Goal: Browse casually

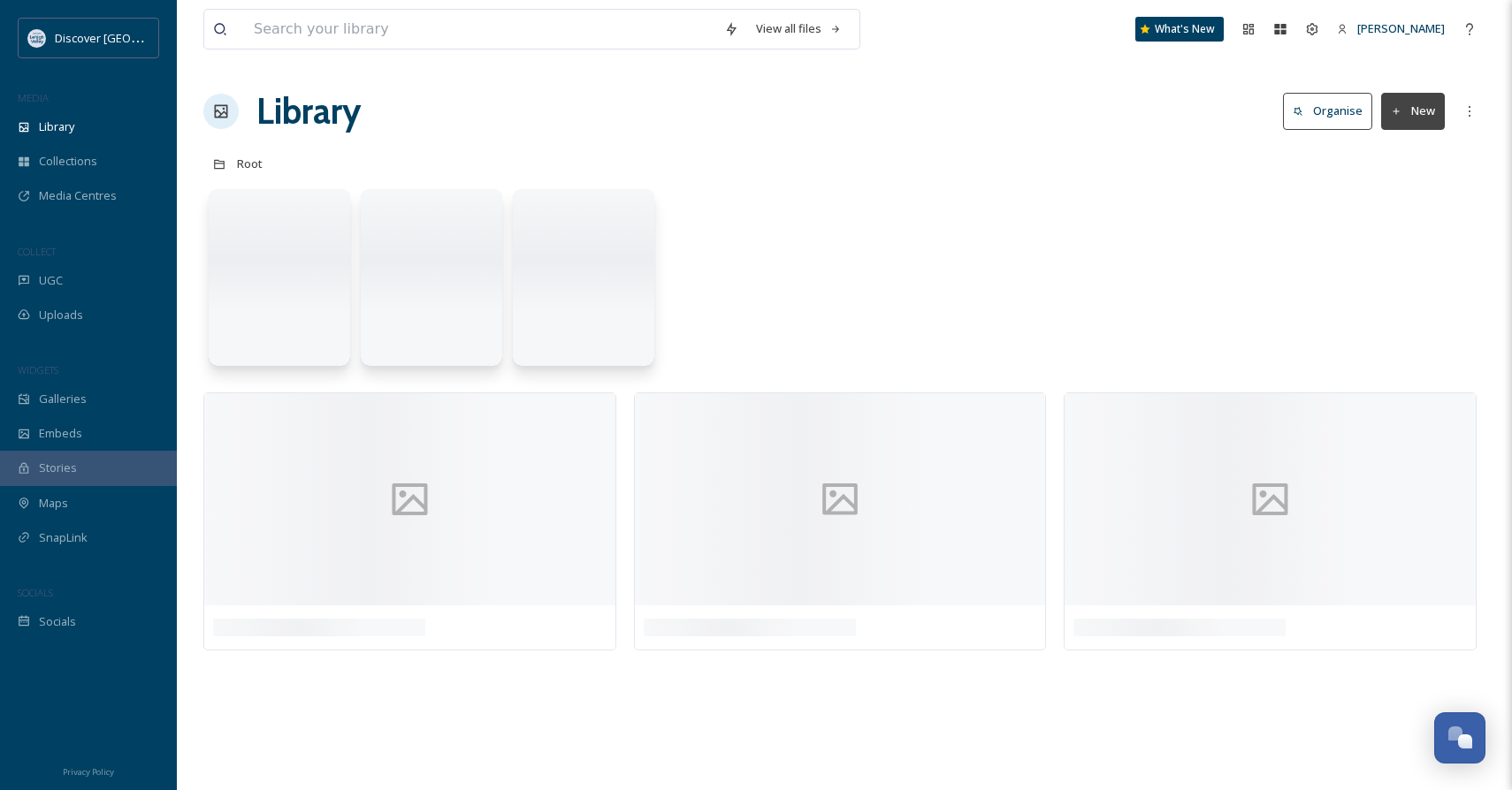
scroll to position [811, 0]
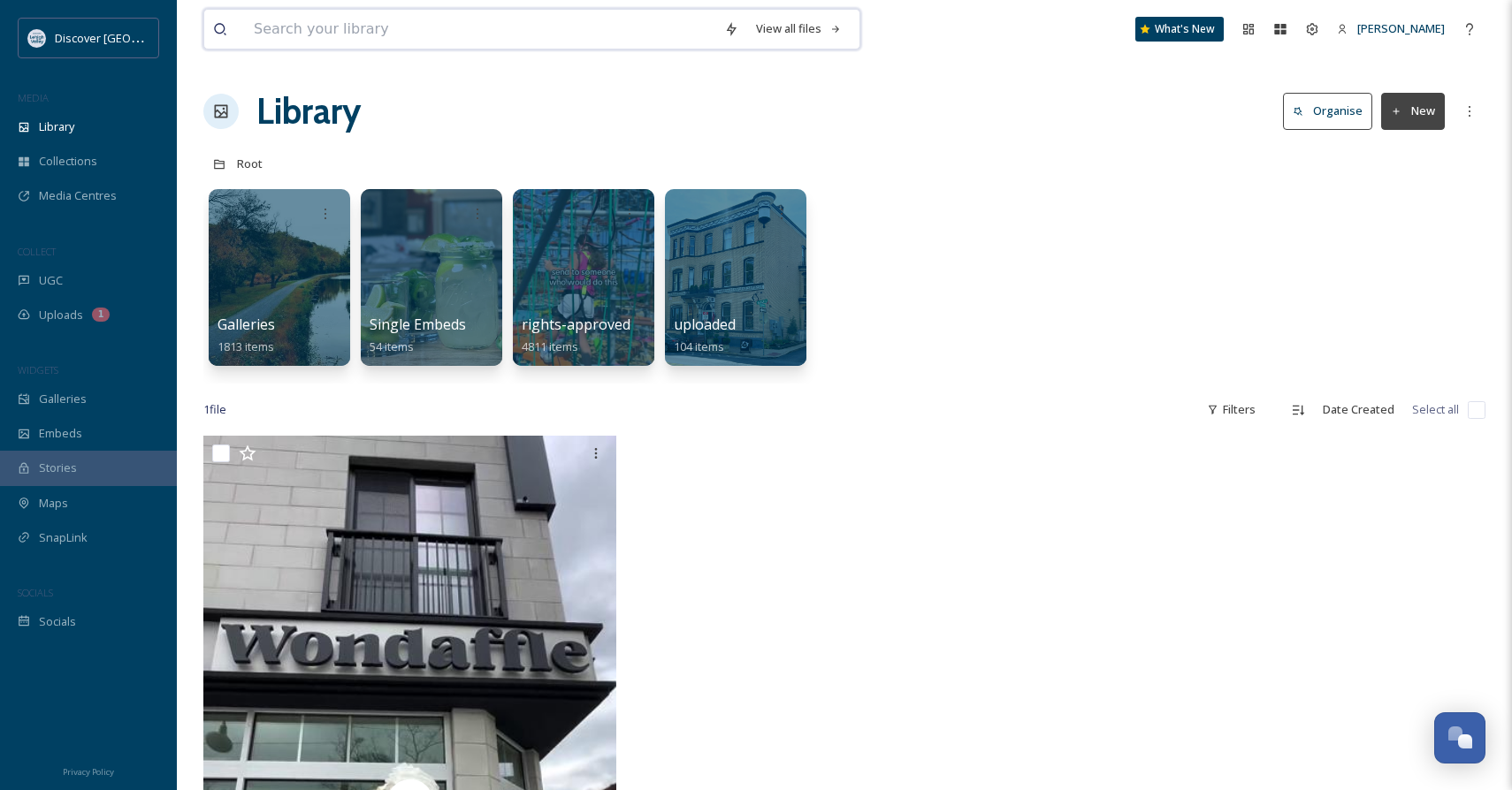
click at [375, 15] on input at bounding box center [480, 29] width 470 height 39
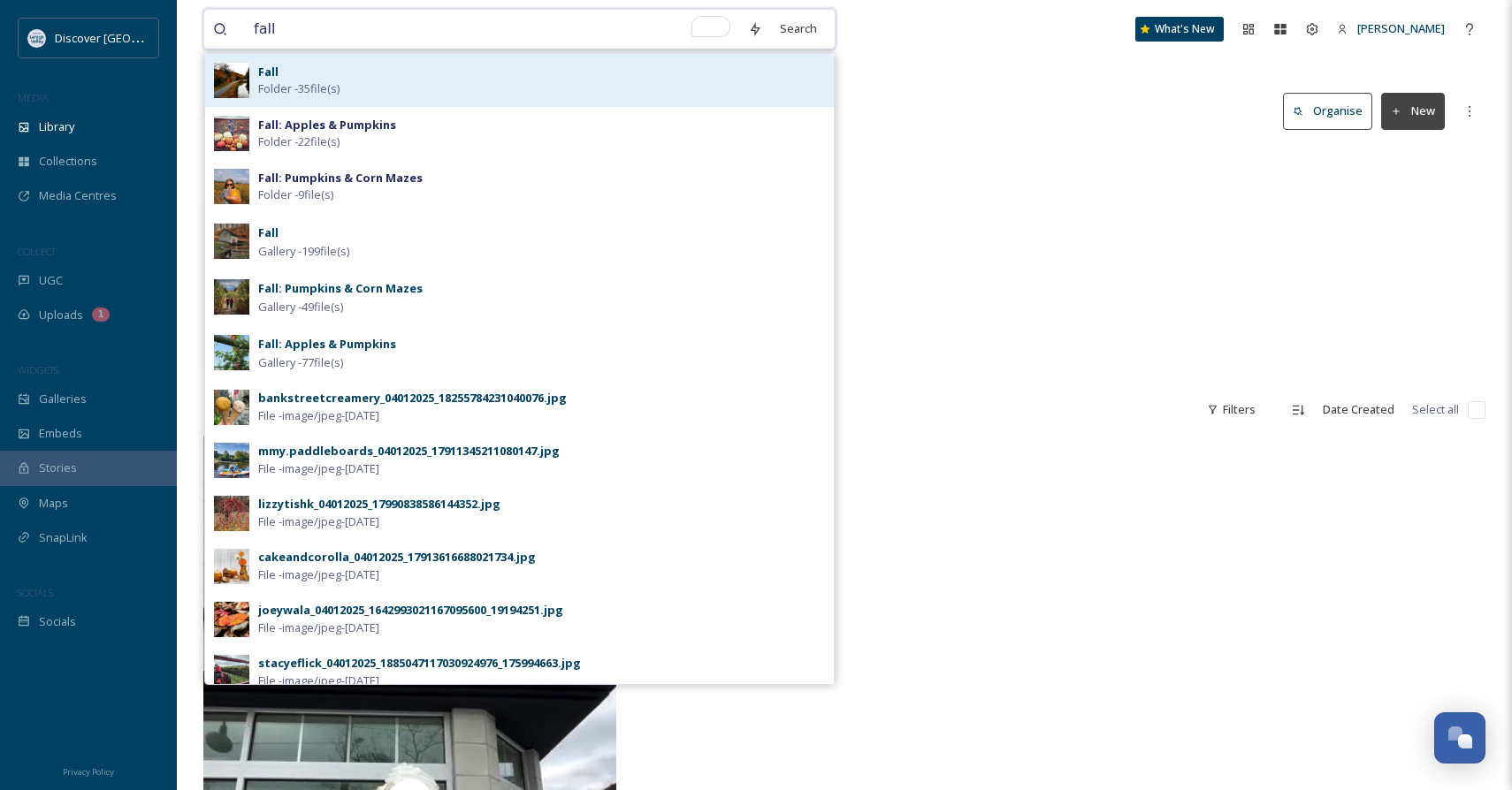
type input "fall"
click at [376, 82] on div "Fall Folder - 35 file(s)" at bounding box center [542, 80] width 567 height 34
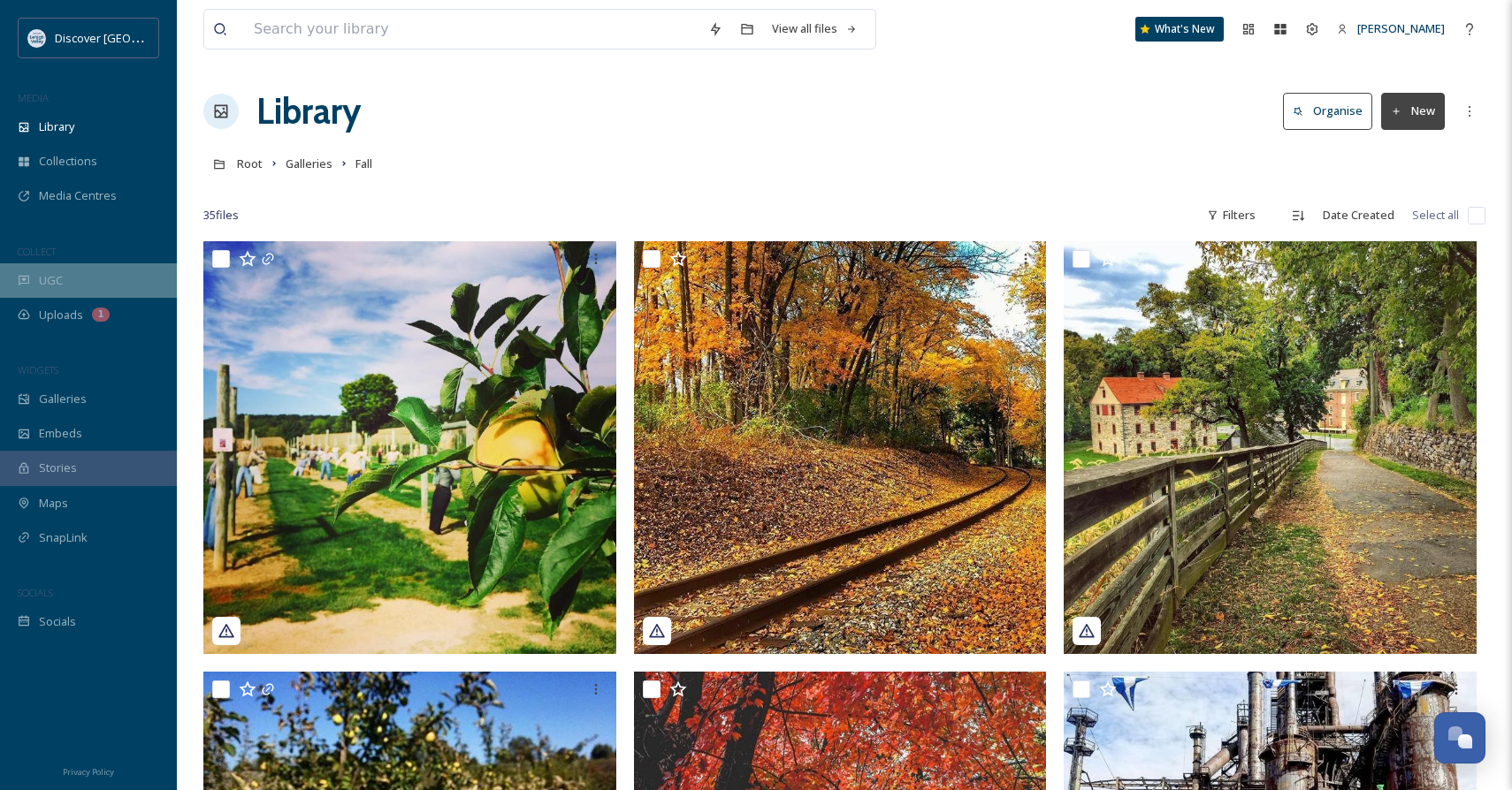
click at [101, 289] on div "UGC" at bounding box center [88, 280] width 177 height 34
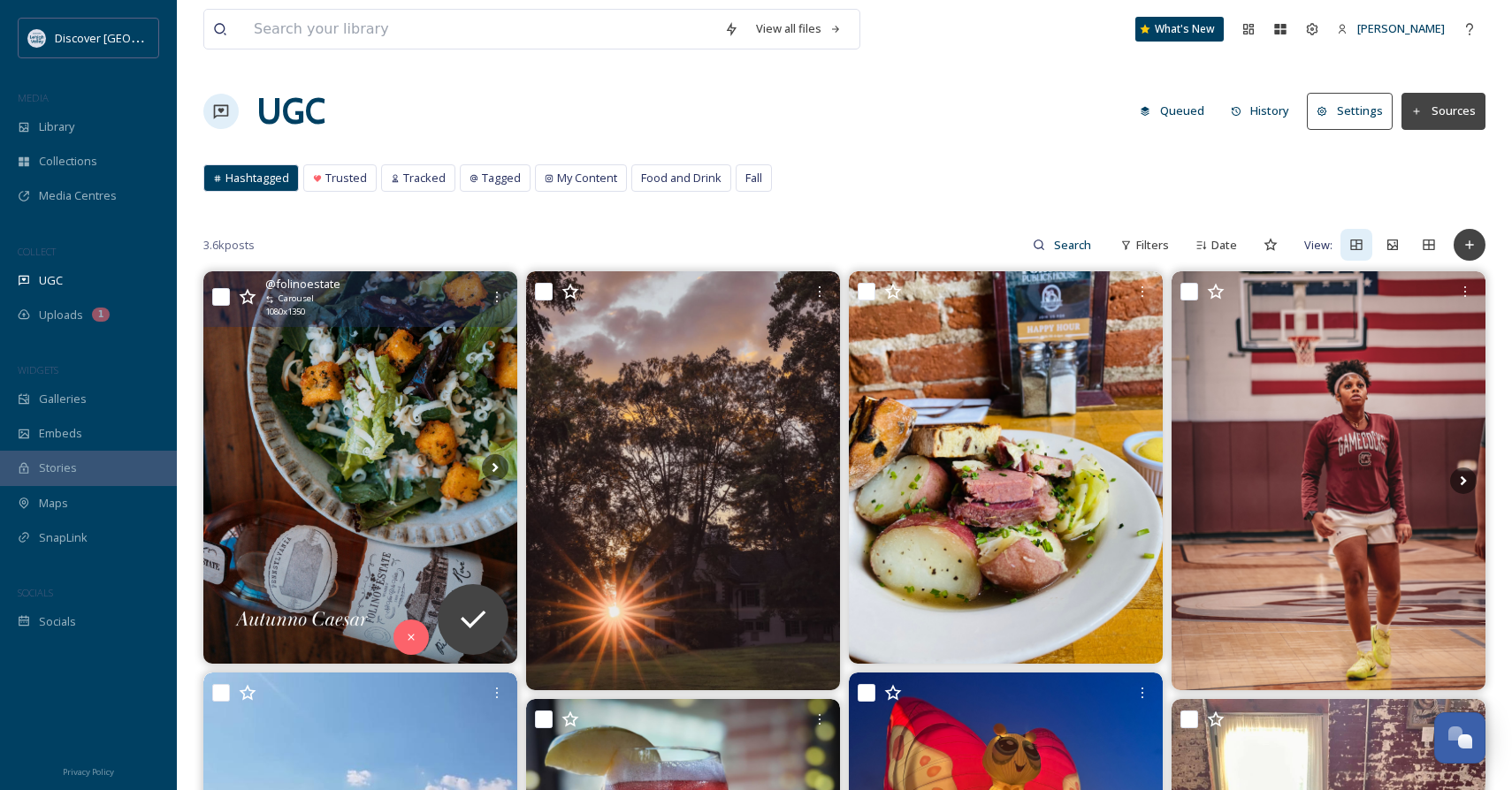
click at [394, 460] on img at bounding box center [360, 467] width 314 height 393
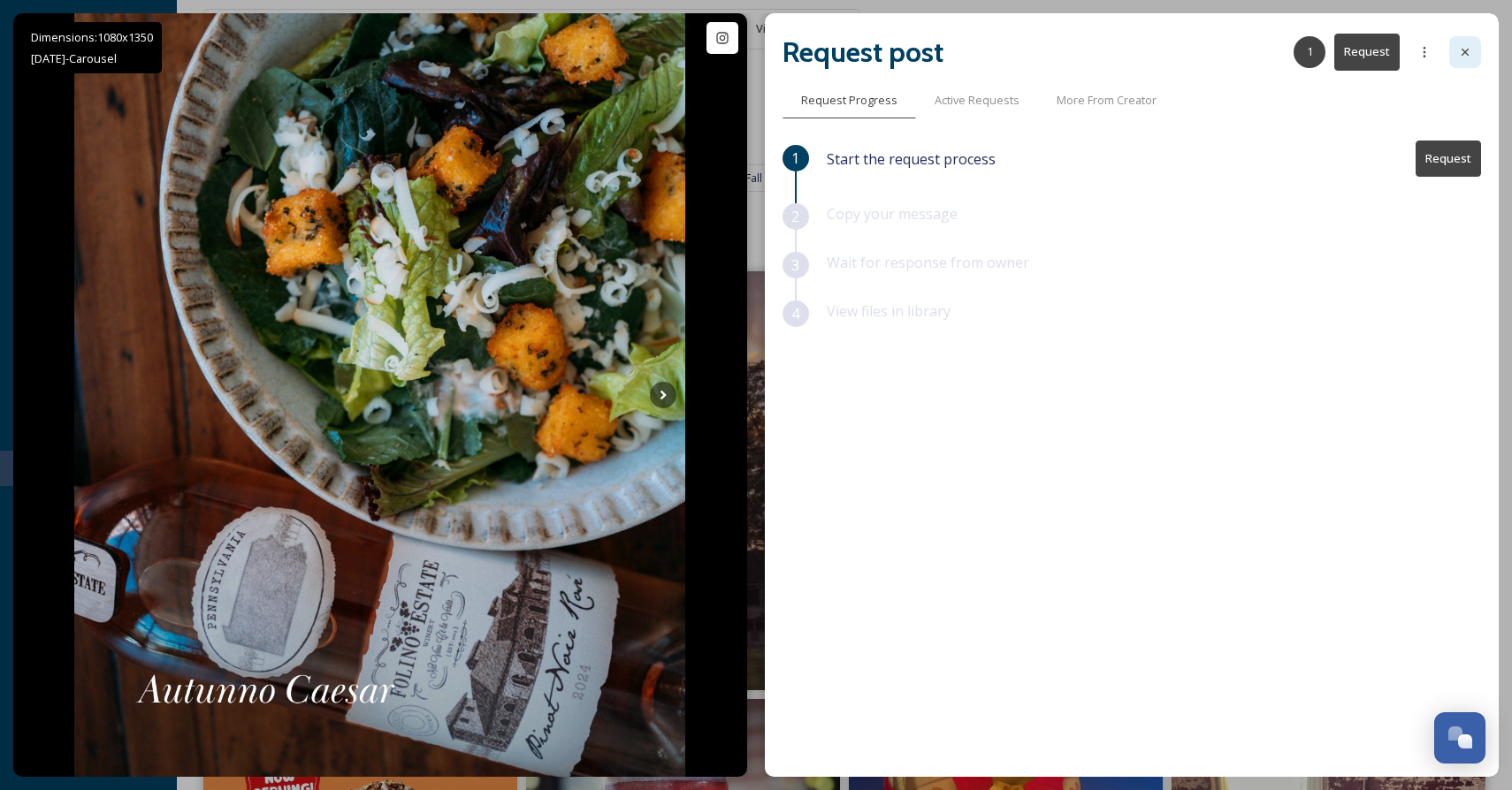
click at [1477, 50] on div at bounding box center [1465, 52] width 32 height 32
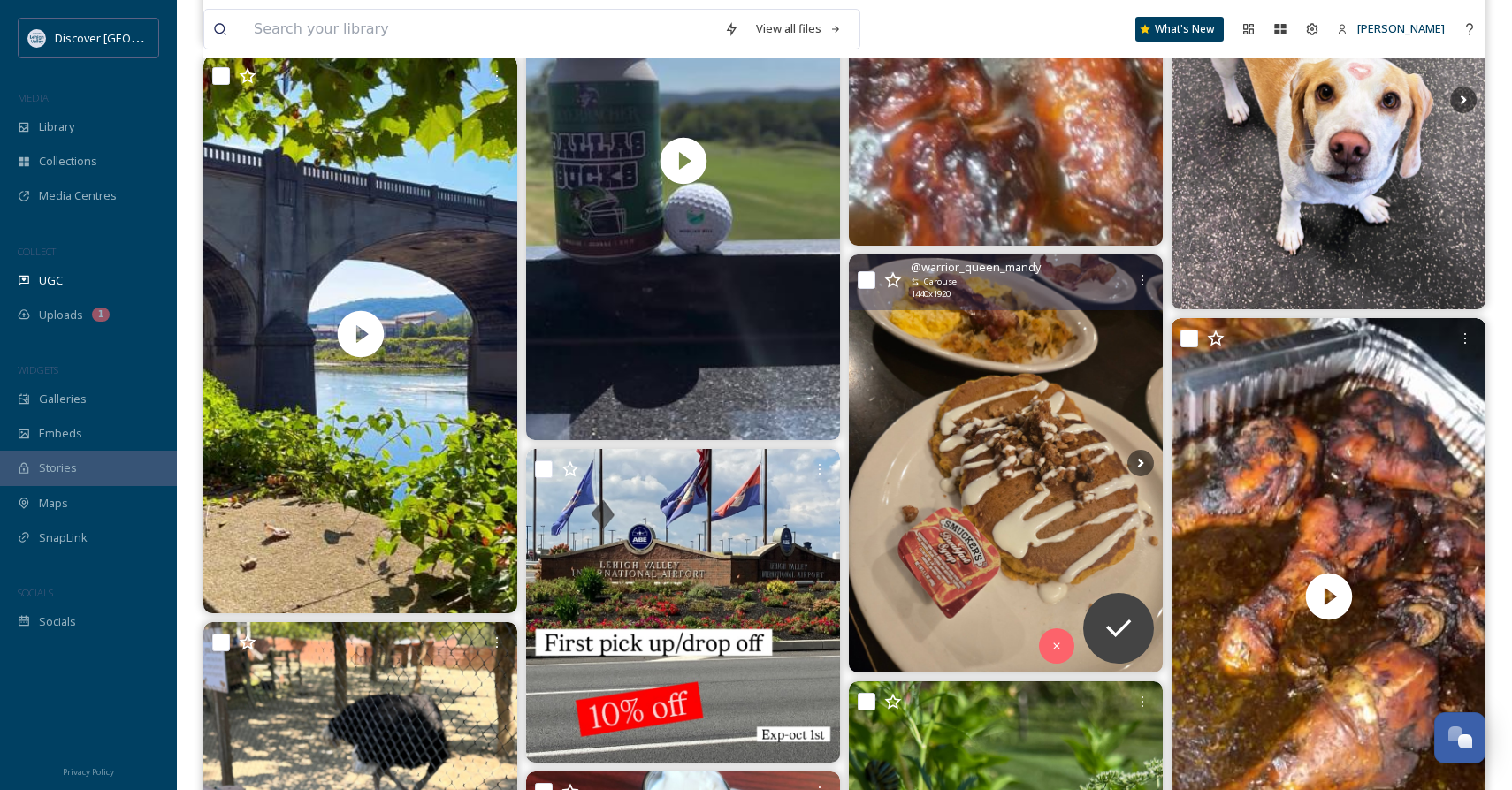
scroll to position [5249, 0]
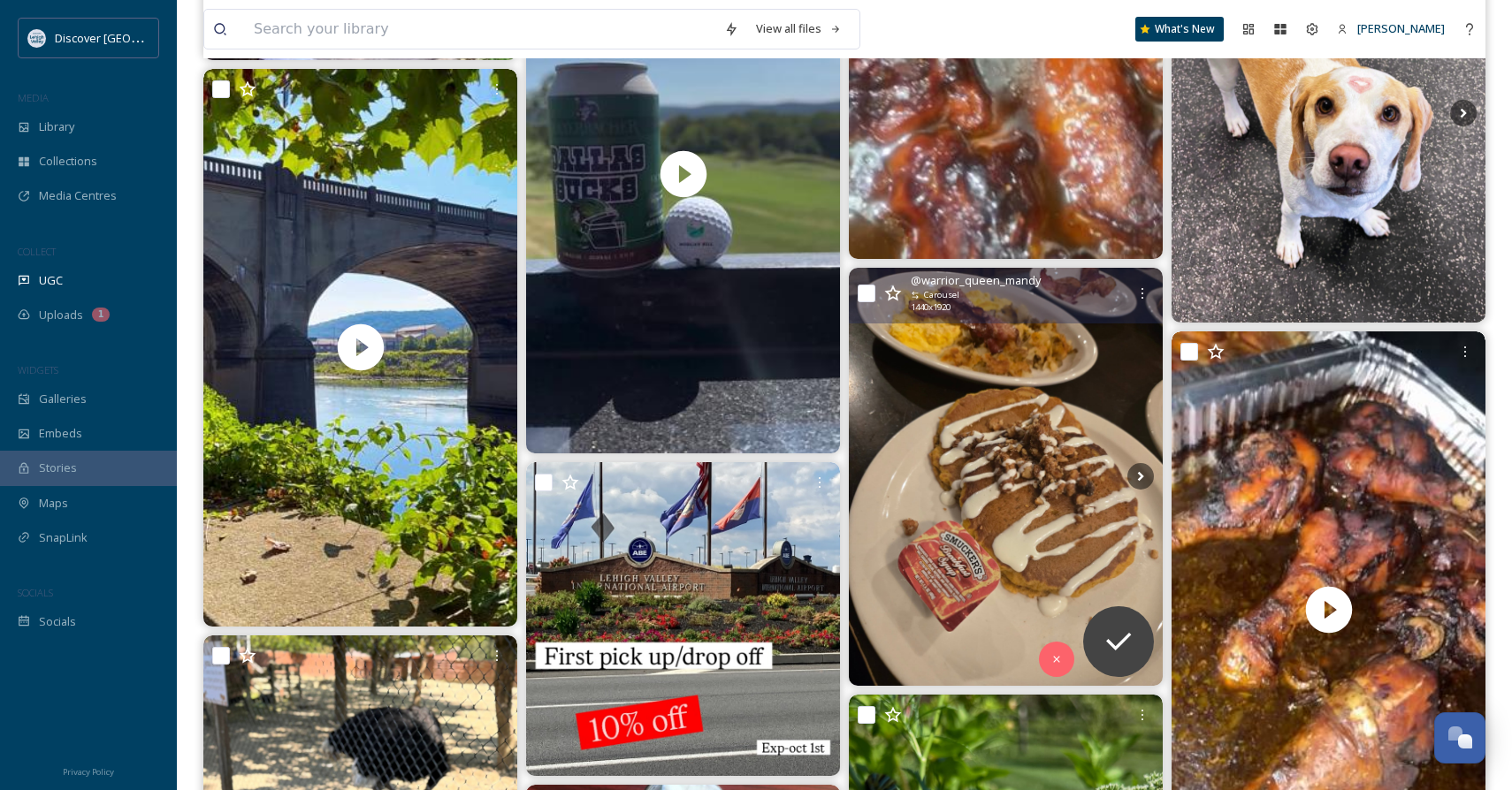
click at [1107, 415] on img at bounding box center [1006, 476] width 314 height 418
